Goal: Navigation & Orientation: Find specific page/section

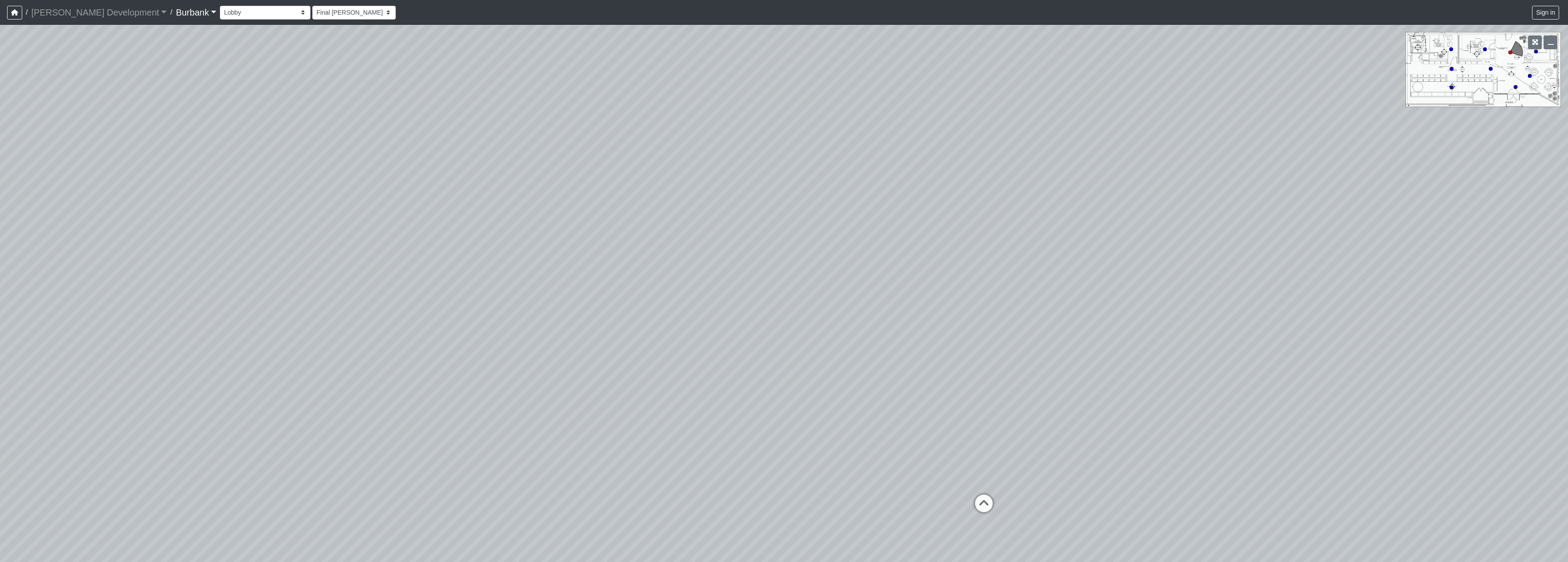
select select "nVWiAgoPkPxnfFyrNZeNGe"
drag, startPoint x: 923, startPoint y: 327, endPoint x: 425, endPoint y: 260, distance: 502.5
click at [425, 260] on div "Loading... Office 1 Loading... Couch Loading... Seating Loading... Entry Loadin…" at bounding box center [784, 293] width 1568 height 537
drag, startPoint x: 920, startPoint y: 259, endPoint x: 412, endPoint y: 216, distance: 509.8
click at [412, 216] on div "Loading... Office 1 Loading... Couch Loading... Seating Loading... Entry Loadin…" at bounding box center [784, 293] width 1568 height 537
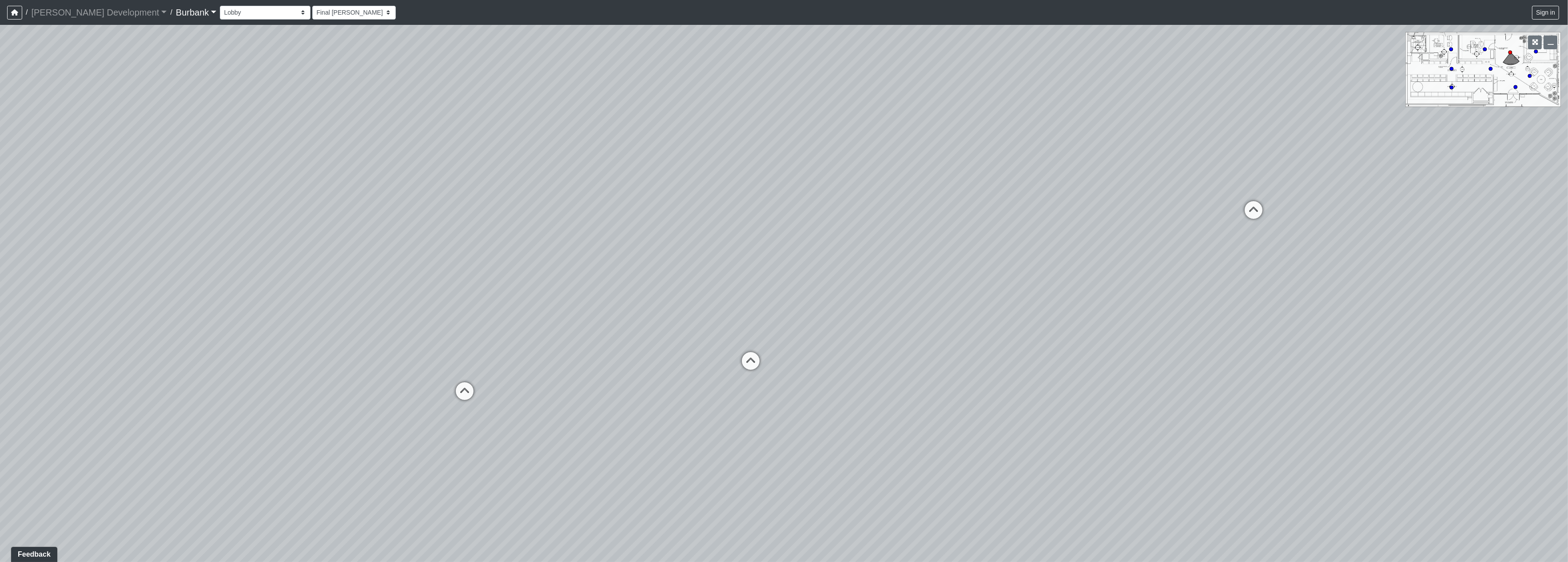
drag, startPoint x: 944, startPoint y: 300, endPoint x: 609, endPoint y: 290, distance: 335.1
click at [609, 290] on div "Loading... Office 1 Loading... Couch Loading... Seating Loading... Entry Loadin…" at bounding box center [784, 293] width 1568 height 537
drag, startPoint x: 1018, startPoint y: 299, endPoint x: 737, endPoint y: 294, distance: 281.0
click at [737, 294] on div "Loading... Office 1 Loading... Couch Loading... Seating Loading... Entry Loadin…" at bounding box center [784, 293] width 1568 height 537
drag, startPoint x: 644, startPoint y: 329, endPoint x: 602, endPoint y: 328, distance: 42.0
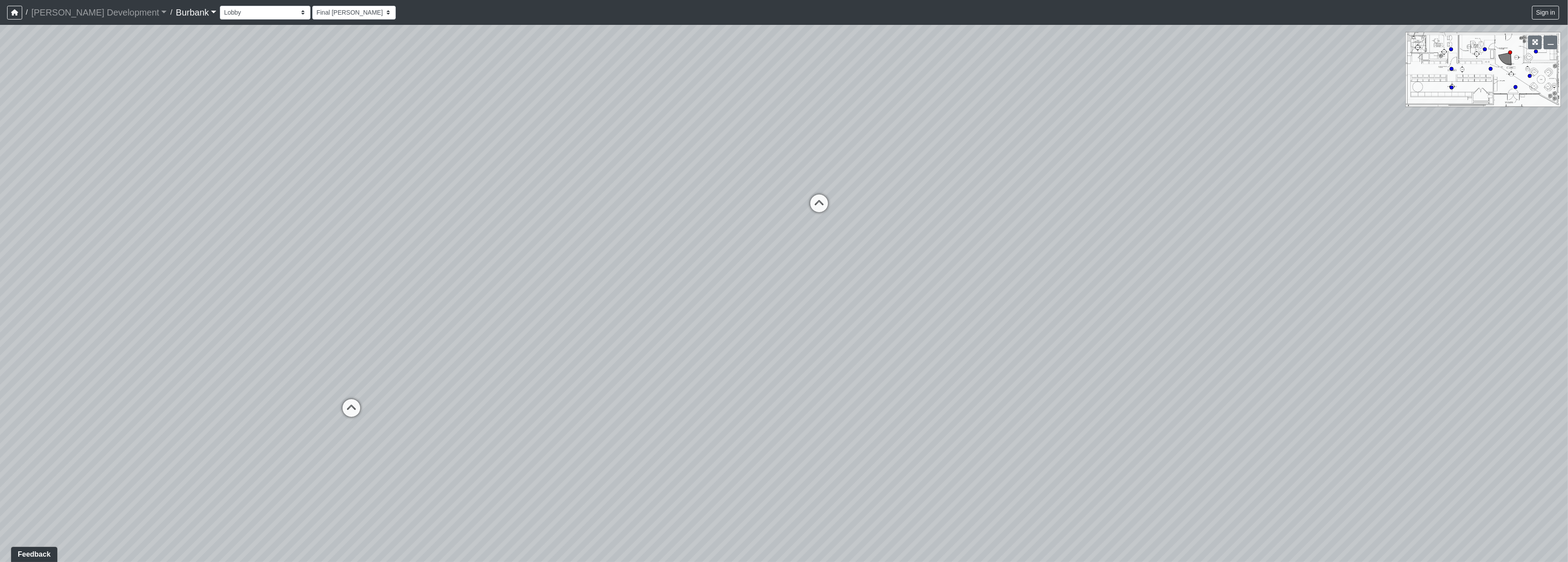
click at [602, 328] on div "Loading... Office 1 Loading... Couch Loading... Seating Loading... Entry Loadin…" at bounding box center [784, 293] width 1568 height 537
drag, startPoint x: 494, startPoint y: 268, endPoint x: 404, endPoint y: 263, distance: 90.1
click at [695, 279] on div "Loading... Office 1 Loading... Couch Loading... Seating Loading... Entry Loadin…" at bounding box center [784, 293] width 1568 height 537
drag, startPoint x: 404, startPoint y: 263, endPoint x: 788, endPoint y: 309, distance: 386.7
click at [612, 314] on div "Loading... Office 1 Loading... Couch Loading... Seating Loading... Entry Loadin…" at bounding box center [784, 293] width 1568 height 537
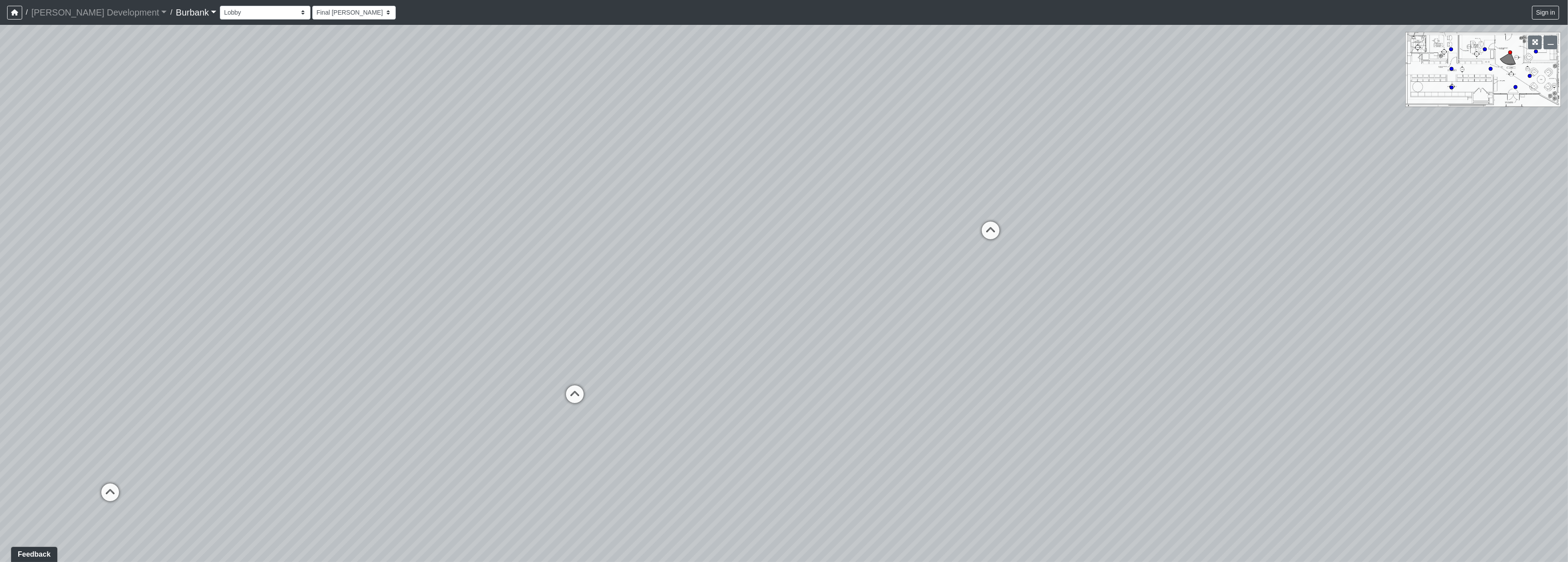
drag, startPoint x: 833, startPoint y: 310, endPoint x: 371, endPoint y: 267, distance: 464.0
click at [315, 279] on div "Loading... Office 1 Loading... Couch Loading... Seating Loading... Entry Loadin…" at bounding box center [784, 293] width 1568 height 537
drag, startPoint x: 687, startPoint y: 285, endPoint x: 289, endPoint y: 285, distance: 398.0
click at [286, 290] on div "Loading... Office 1 Loading... Couch Loading... Seating Loading... Entry Loadin…" at bounding box center [784, 293] width 1568 height 537
drag, startPoint x: 814, startPoint y: 299, endPoint x: 323, endPoint y: 201, distance: 500.7
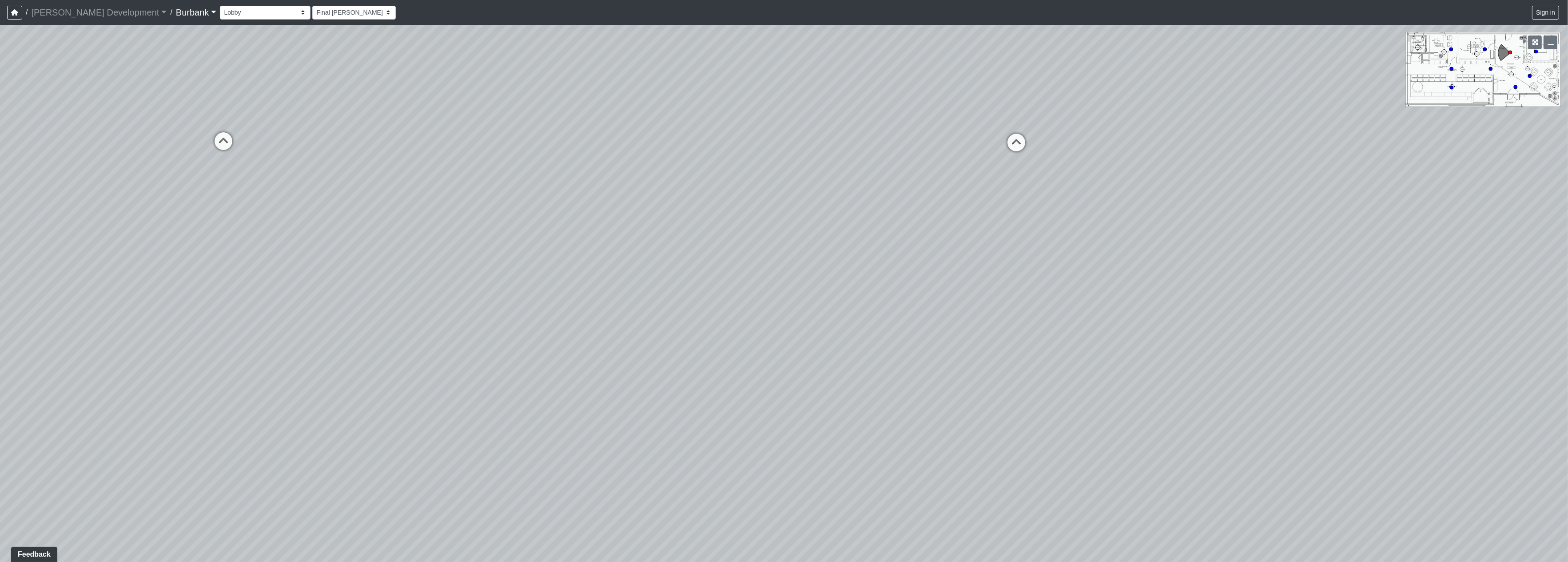
click at [323, 201] on div "Loading... Office 1 Loading... Couch Loading... Seating Loading... Entry Loadin…" at bounding box center [784, 293] width 1568 height 537
drag, startPoint x: 693, startPoint y: 241, endPoint x: 360, endPoint y: 122, distance: 353.6
click at [360, 122] on div "Loading... Office 1 Loading... Couch Loading... Seating Loading... Entry Loadin…" at bounding box center [784, 293] width 1568 height 537
drag, startPoint x: 956, startPoint y: 263, endPoint x: 368, endPoint y: 260, distance: 588.0
click at [242, 274] on div "Loading... Office 1 Loading... Couch Loading... Seating Loading... Entry Loadin…" at bounding box center [784, 293] width 1568 height 537
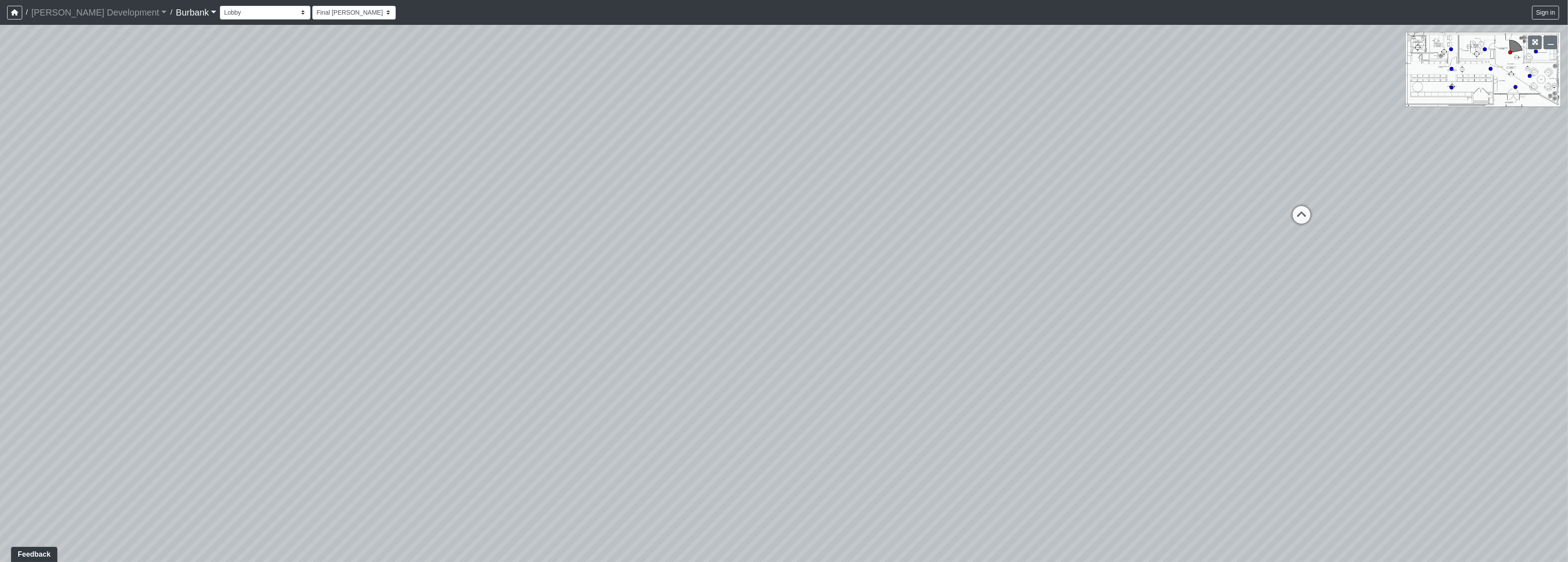
drag, startPoint x: 600, startPoint y: 298, endPoint x: 478, endPoint y: 359, distance: 136.4
click at [478, 359] on div "Loading... Office 1 Loading... Couch Loading... Seating Loading... Entry Loadin…" at bounding box center [784, 293] width 1568 height 537
drag, startPoint x: 1043, startPoint y: 344, endPoint x: 639, endPoint y: 199, distance: 429.2
click at [786, 390] on div "Loading... Office 1 Loading... Couch Loading... Seating Loading... Entry Loadin…" at bounding box center [784, 293] width 1568 height 537
drag, startPoint x: 828, startPoint y: 223, endPoint x: 551, endPoint y: 469, distance: 370.5
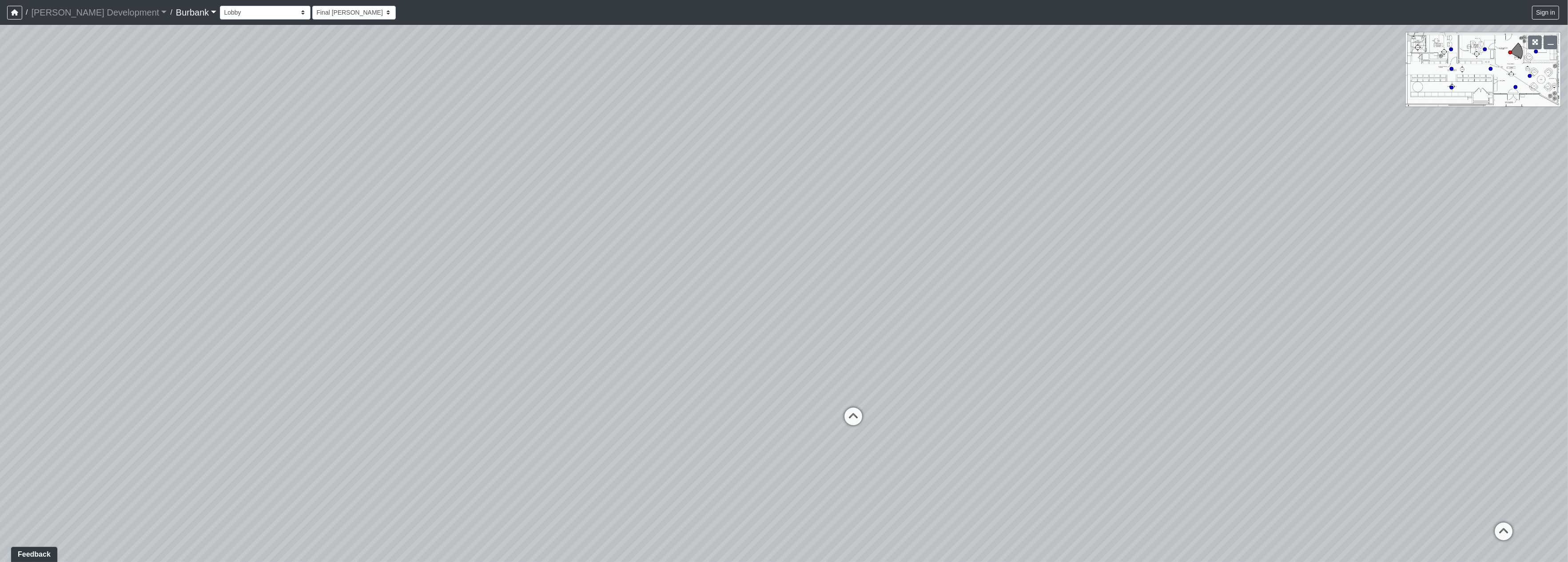
click at [551, 469] on div "Loading... Office 1 Loading... Couch Loading... Seating Loading... Entry Loadin…" at bounding box center [784, 293] width 1568 height 537
drag, startPoint x: 988, startPoint y: 474, endPoint x: 530, endPoint y: 446, distance: 458.9
click at [528, 454] on div "Loading... Office 1 Loading... Couch Loading... Seating Loading... Entry Loadin…" at bounding box center [784, 293] width 1568 height 537
